Goal: Task Accomplishment & Management: Use online tool/utility

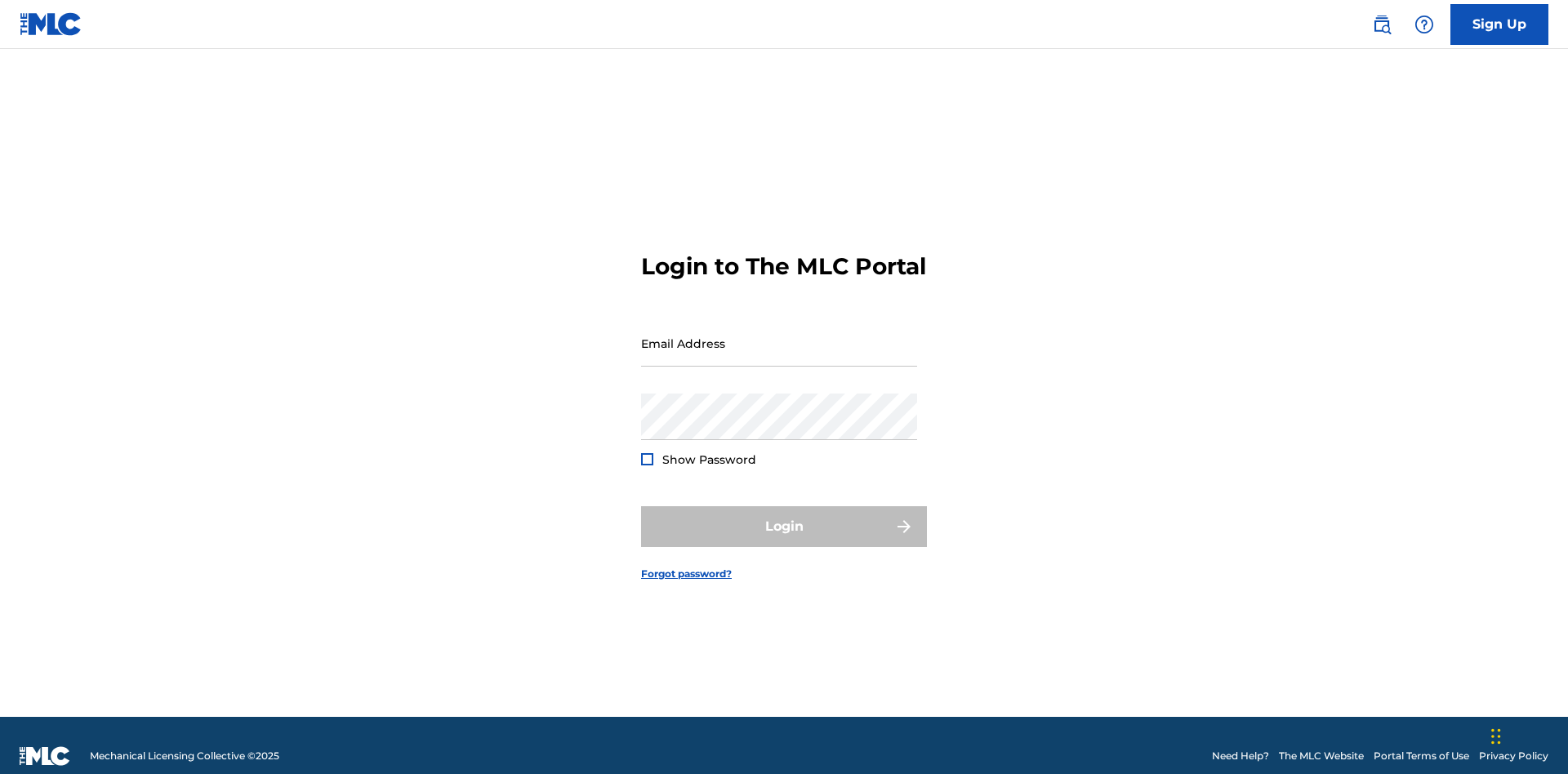
scroll to position [22, 0]
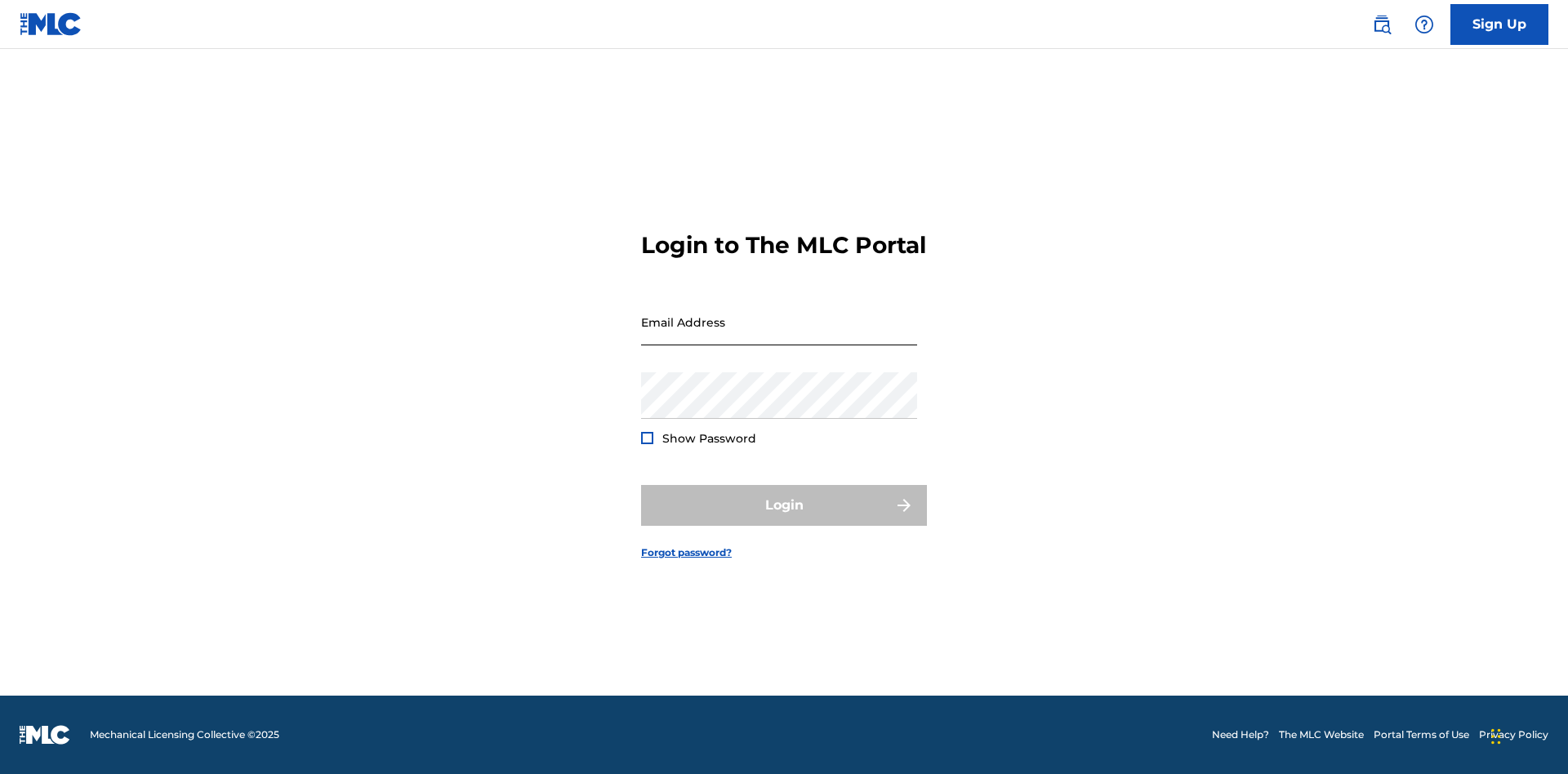
click at [780, 335] on input "Email Address" at bounding box center [780, 322] width 276 height 47
type input "[EMAIL_ADDRESS][DOMAIN_NAME]"
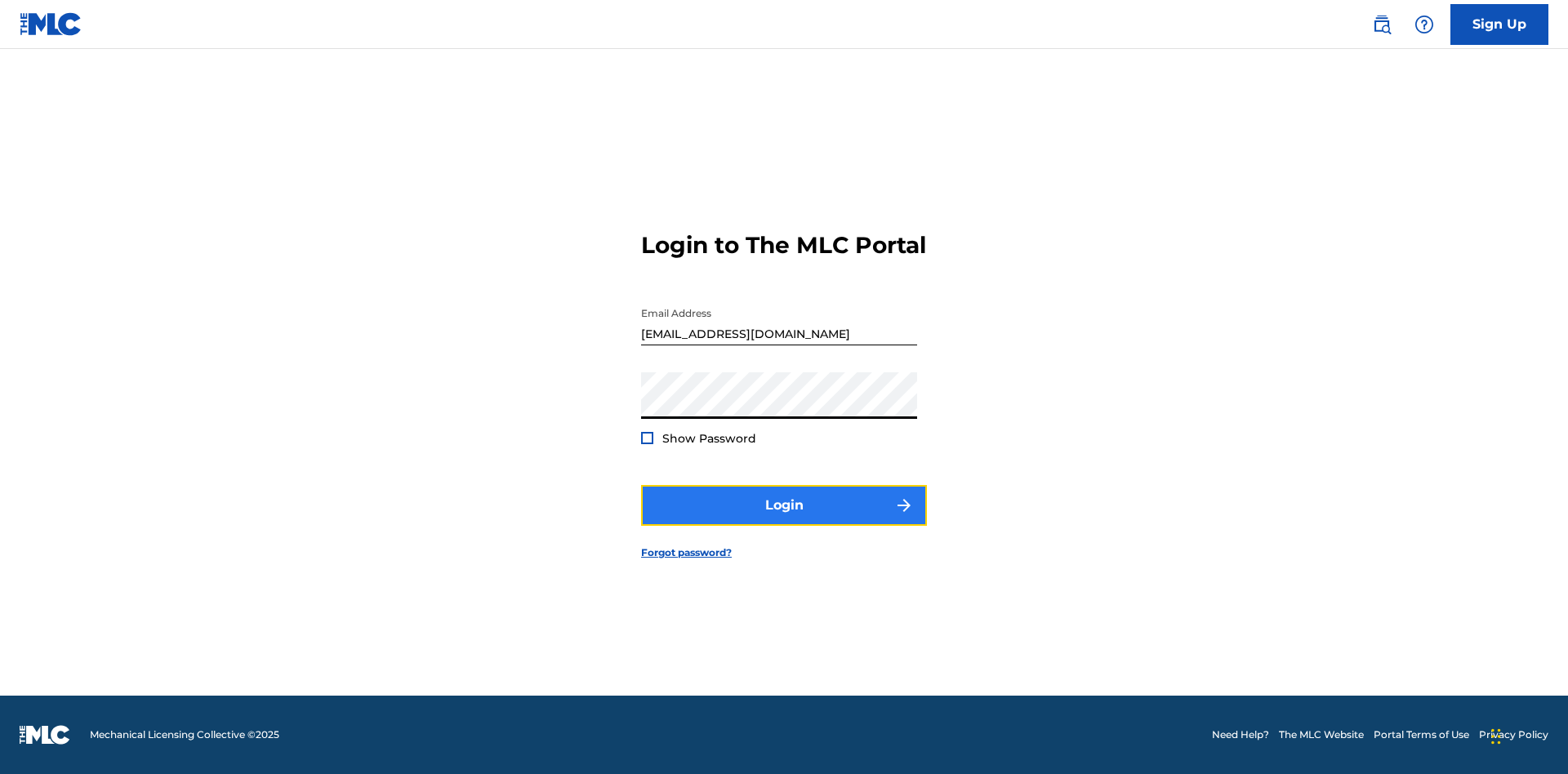
click at [784, 519] on button "Login" at bounding box center [784, 506] width 286 height 41
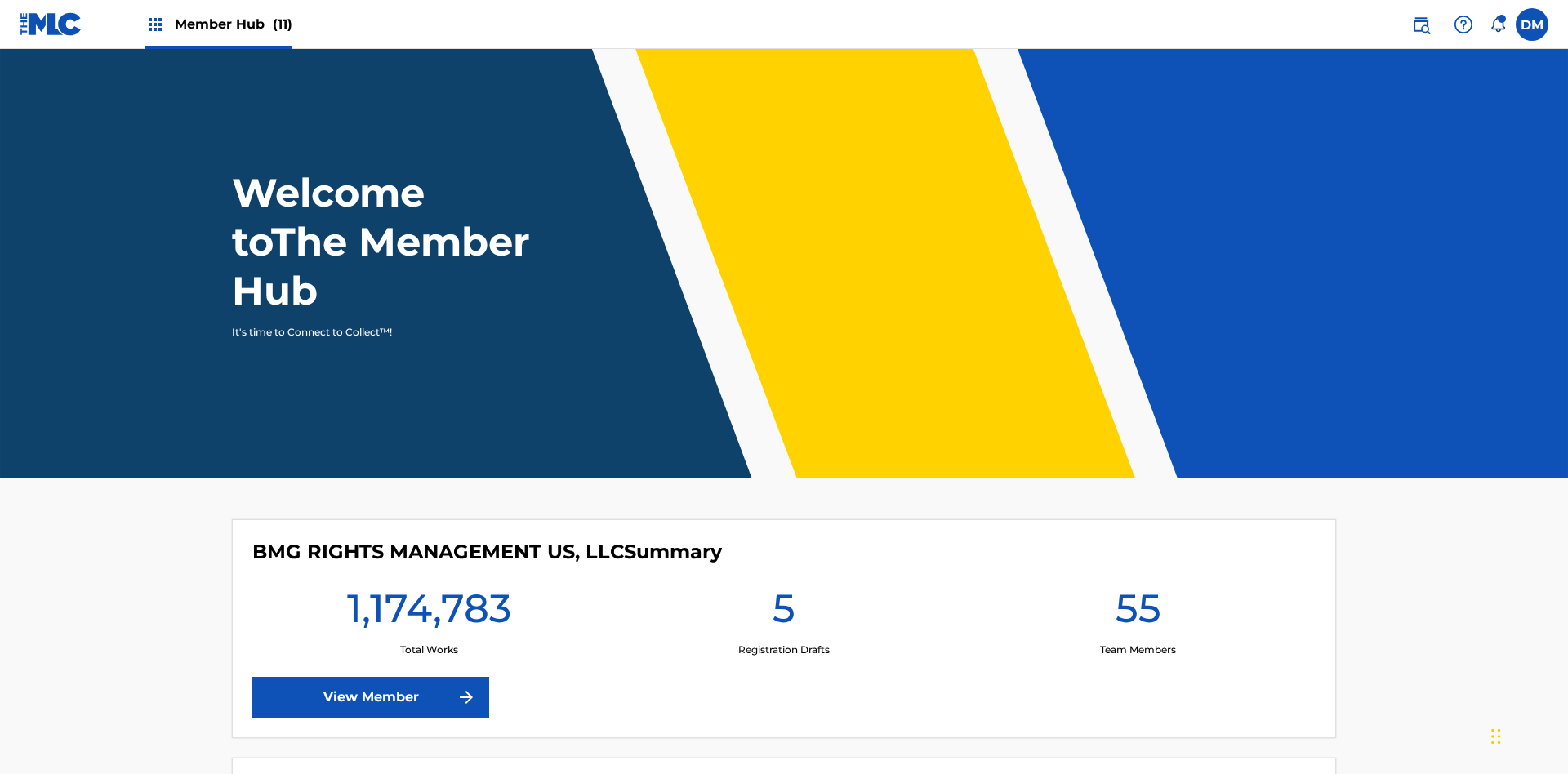
click at [233, 23] on span "Member Hub (11)" at bounding box center [233, 23] width 118 height 19
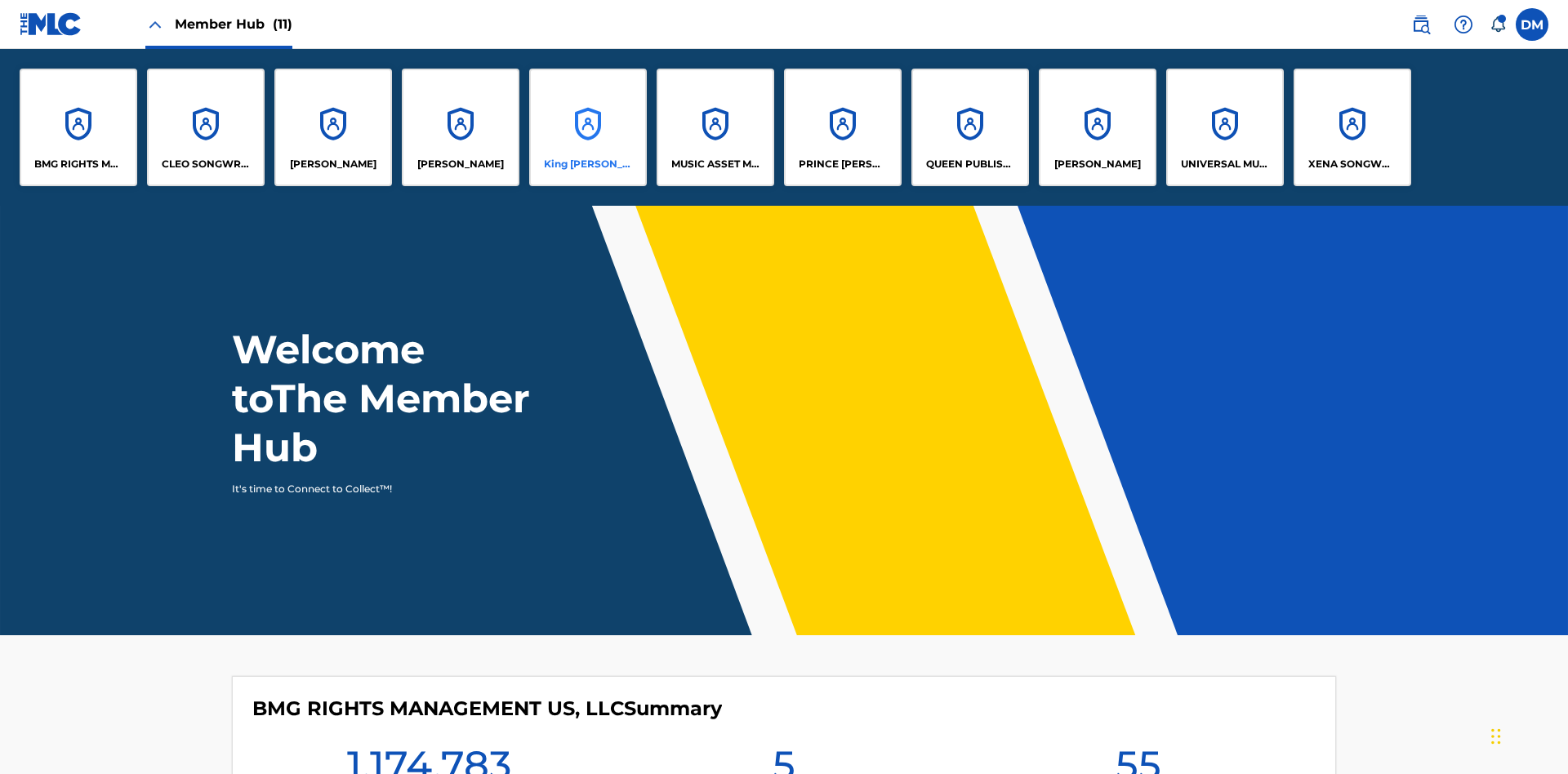
click at [588, 164] on p "King [PERSON_NAME]" at bounding box center [588, 164] width 89 height 14
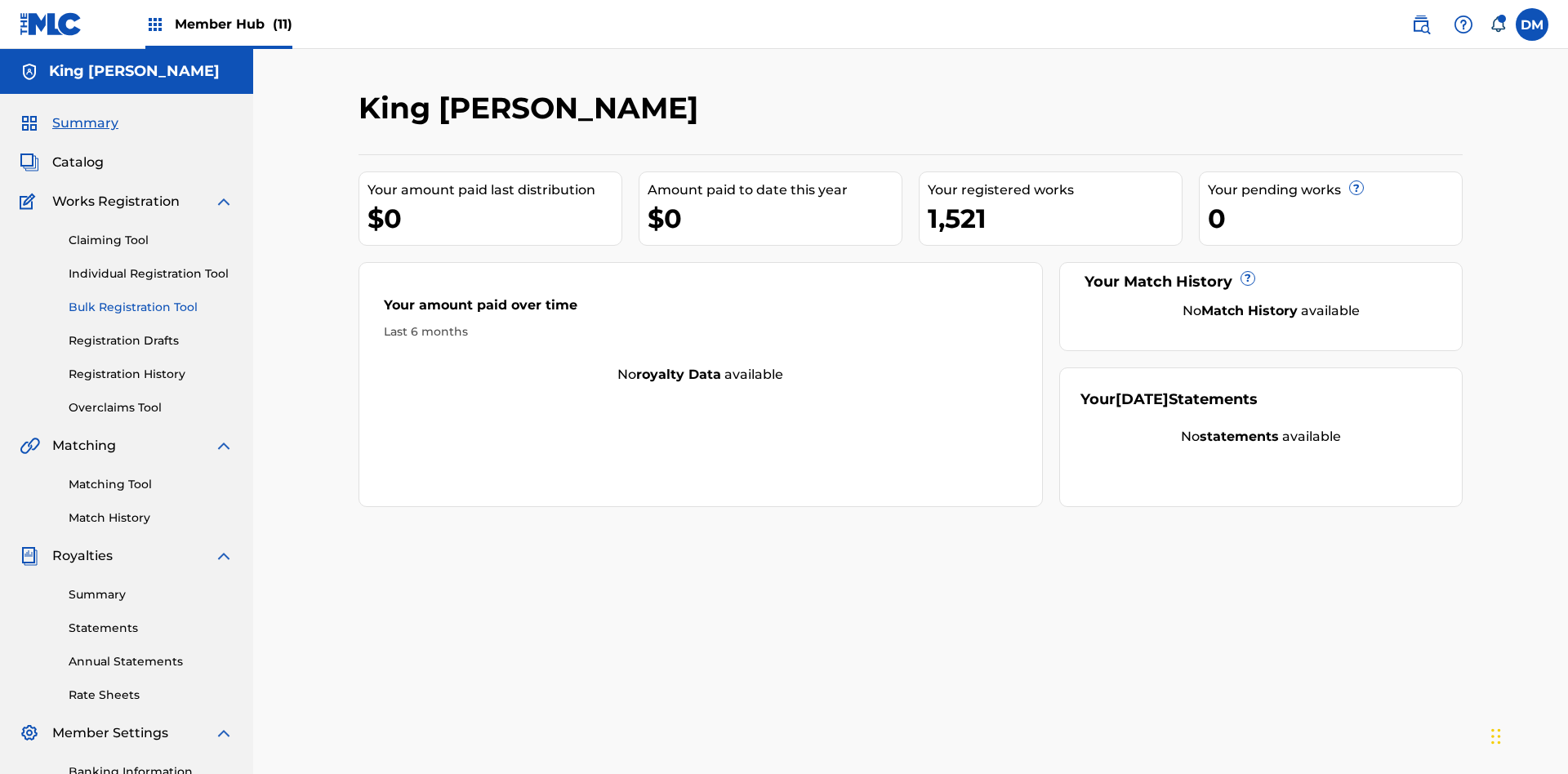
click at [151, 299] on link "Bulk Registration Tool" at bounding box center [151, 307] width 165 height 17
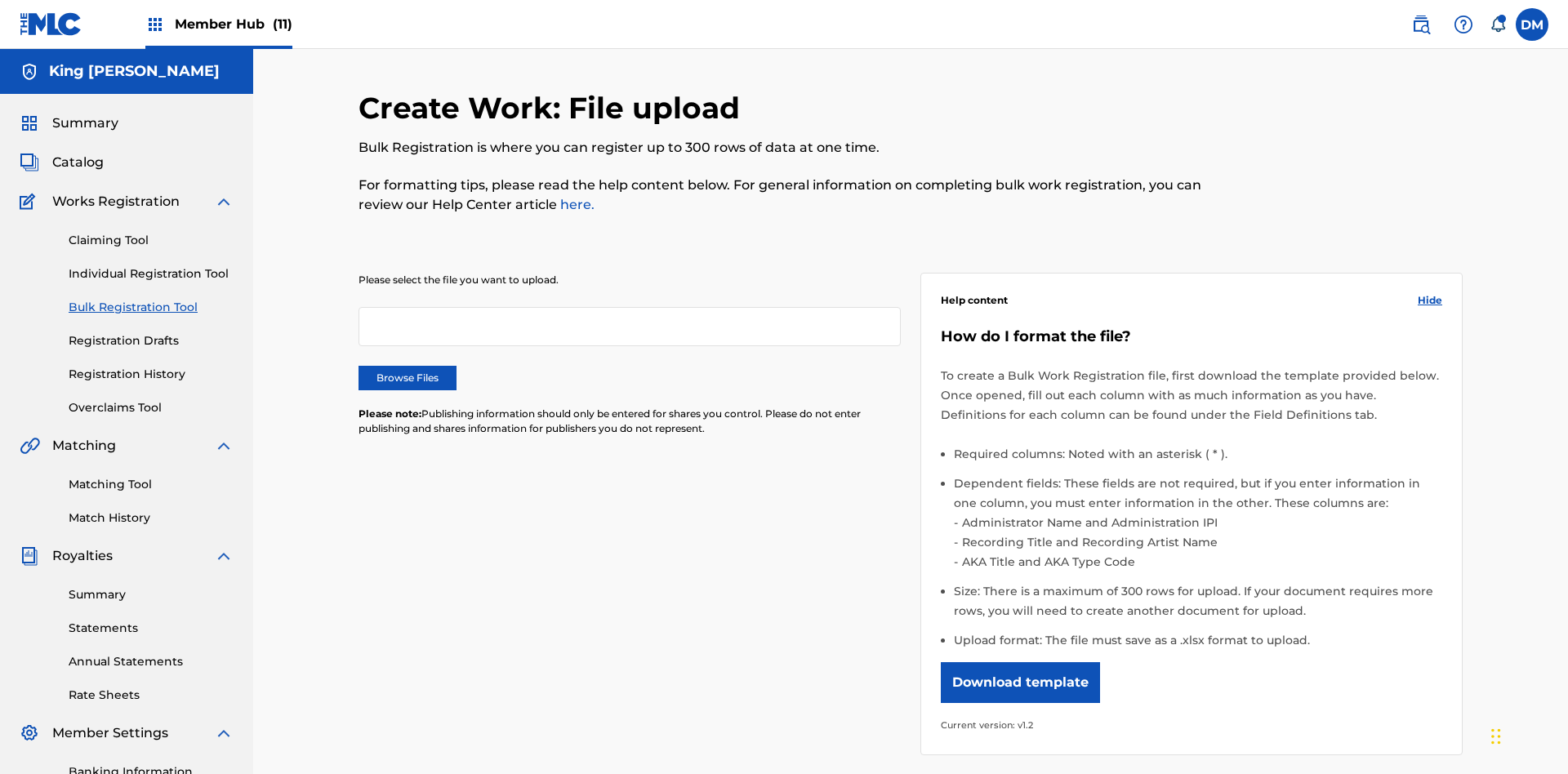
scroll to position [0, 359]
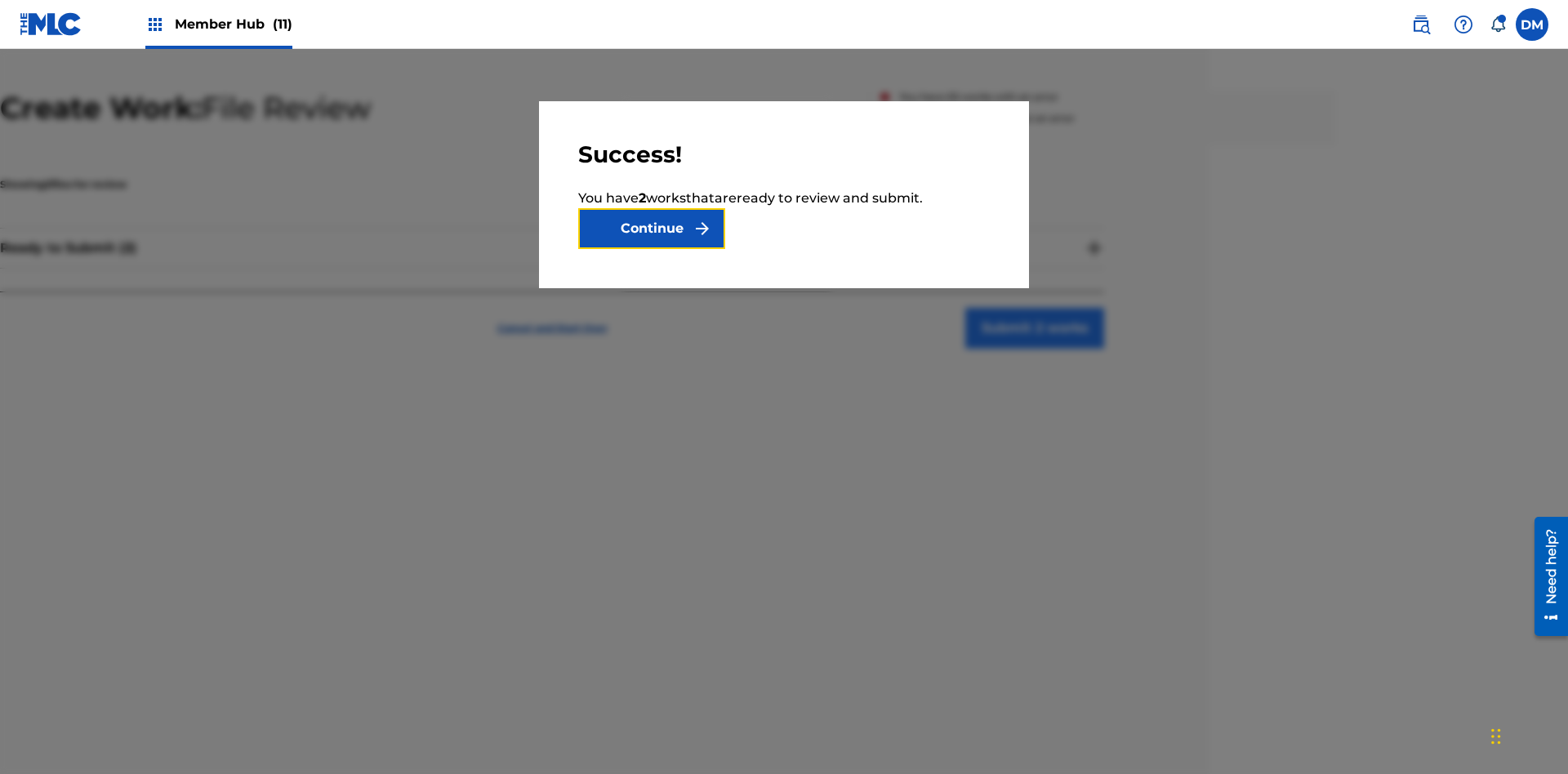
click at [652, 229] on button "Continue" at bounding box center [652, 229] width 147 height 41
click at [1035, 308] on button "Submit 2 works" at bounding box center [1034, 328] width 139 height 41
